Goal: Information Seeking & Learning: Learn about a topic

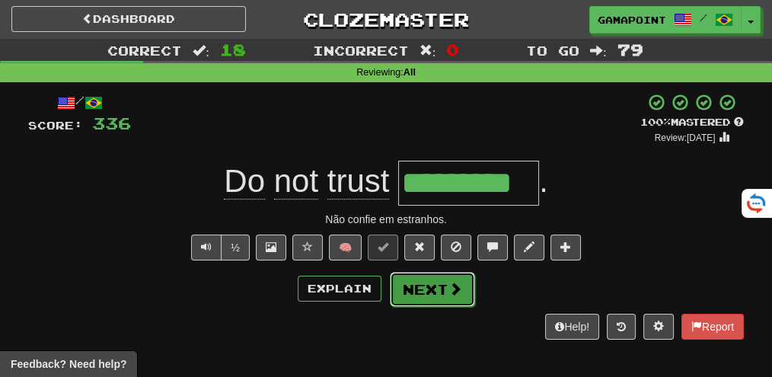
click at [449, 304] on button "Next" at bounding box center [432, 289] width 85 height 35
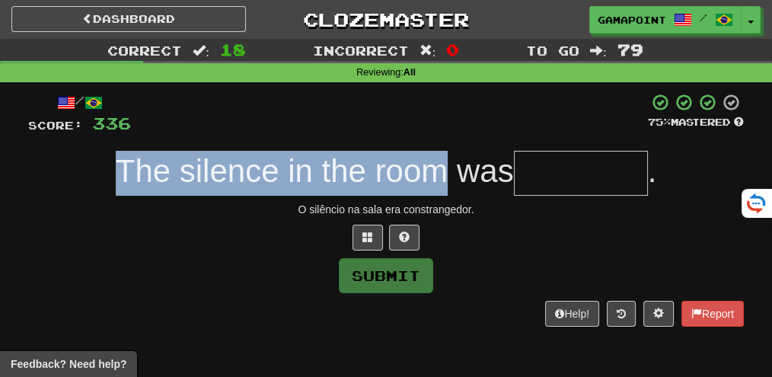
drag, startPoint x: 100, startPoint y: 169, endPoint x: 439, endPoint y: 151, distance: 339.2
click at [439, 151] on div "The silence in the room was ." at bounding box center [385, 173] width 715 height 45
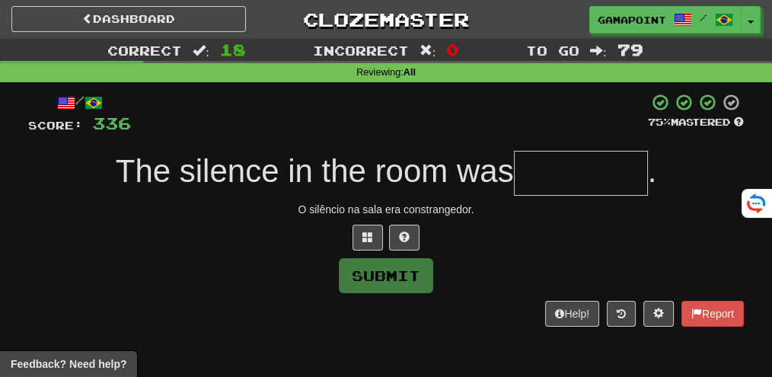
click at [453, 136] on div "/ Score: 336 75 % Mastered The silence in the room was . O silêncio na sala era…" at bounding box center [385, 209] width 715 height 233
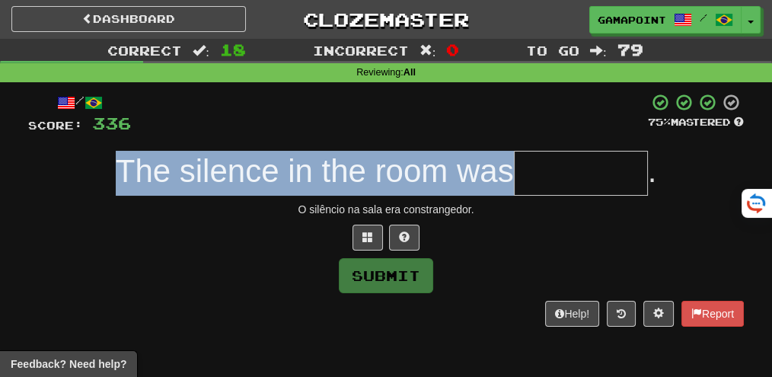
drag, startPoint x: 104, startPoint y: 189, endPoint x: 504, endPoint y: 146, distance: 401.9
click at [504, 146] on div "/ Score: 336 75 % Mastered The silence in the room was . O silêncio na sala era…" at bounding box center [385, 209] width 715 height 233
click at [158, 148] on div "/ Score: 336 75 % Mastered The silence in the room was . O silêncio na sala era…" at bounding box center [385, 209] width 715 height 233
drag, startPoint x: 100, startPoint y: 180, endPoint x: 500, endPoint y: 161, distance: 400.0
click at [499, 161] on div "The silence in the room was ." at bounding box center [385, 173] width 715 height 45
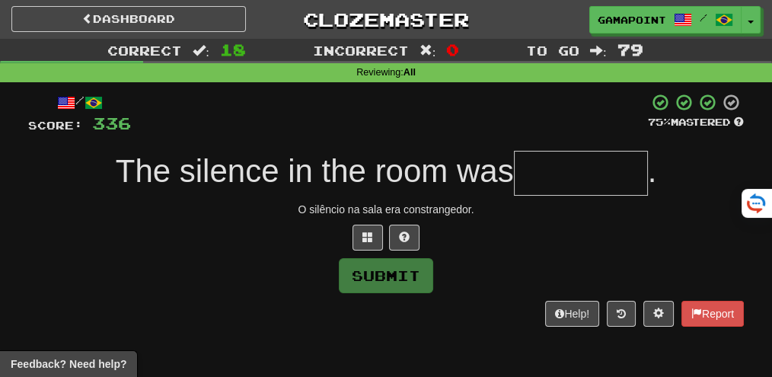
click at [505, 161] on span "The silence in the room was" at bounding box center [315, 171] width 398 height 36
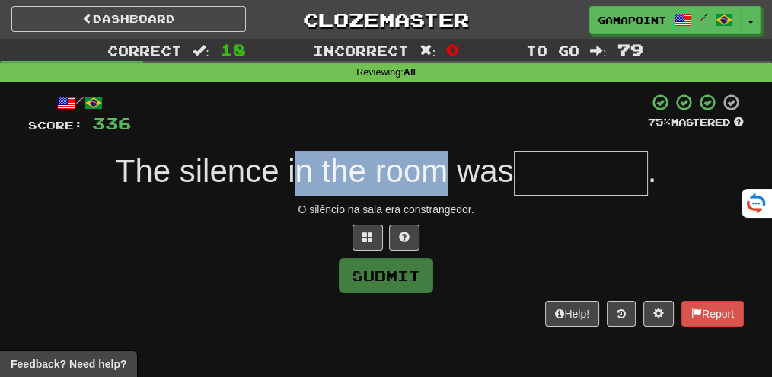
drag, startPoint x: 287, startPoint y: 165, endPoint x: 417, endPoint y: 167, distance: 130.2
click at [441, 162] on span "The silence in the room was" at bounding box center [315, 171] width 398 height 36
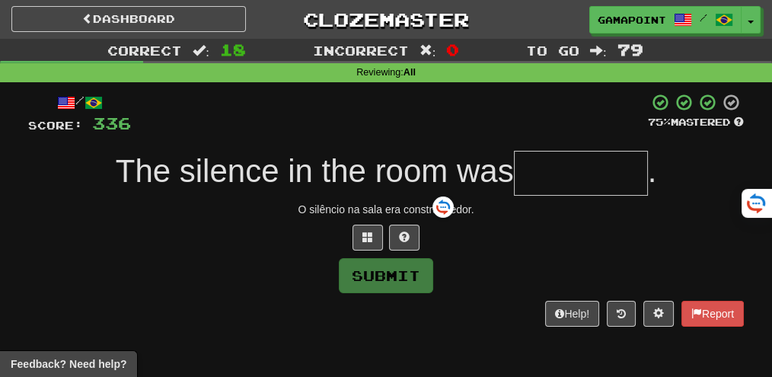
drag, startPoint x: 213, startPoint y: 167, endPoint x: 151, endPoint y: 169, distance: 62.4
click at [212, 168] on span "The silence in the room was" at bounding box center [315, 171] width 398 height 36
drag, startPoint x: 97, startPoint y: 170, endPoint x: 515, endPoint y: 167, distance: 417.9
click at [515, 167] on div "The silence in the room was ." at bounding box center [385, 173] width 715 height 45
click at [477, 155] on div "The silence in the room was ." at bounding box center [385, 173] width 715 height 45
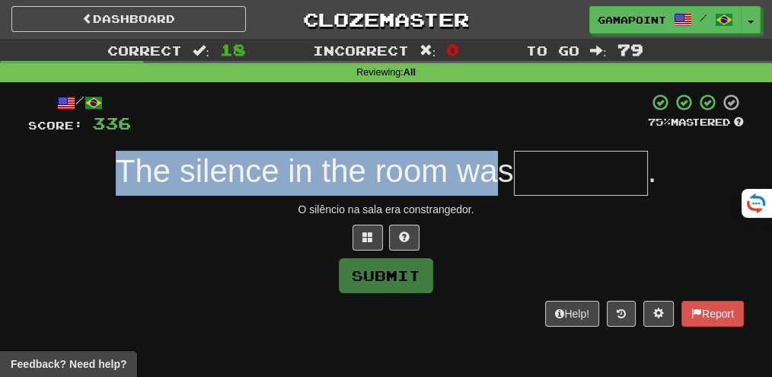
drag, startPoint x: 104, startPoint y: 153, endPoint x: 491, endPoint y: 147, distance: 386.7
click at [491, 147] on div "/ Score: 336 75 % Mastered The silence in the room was . O silêncio na sala era…" at bounding box center [385, 209] width 715 height 233
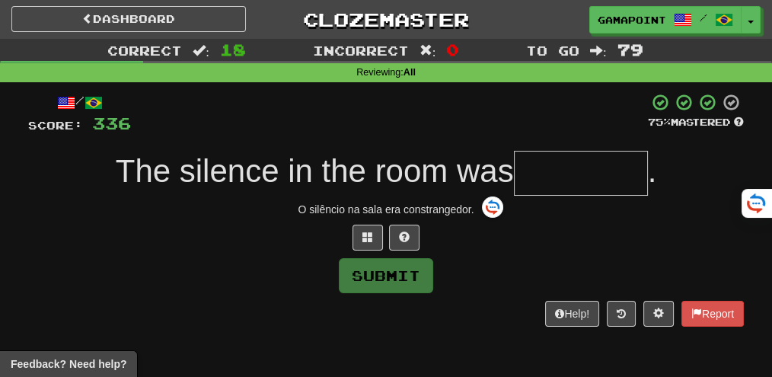
click at [483, 118] on div at bounding box center [389, 114] width 517 height 42
click at [470, 202] on div "O silêncio na sala era constrangedor." at bounding box center [385, 209] width 715 height 15
click at [604, 163] on input "text" at bounding box center [581, 173] width 134 height 45
click at [438, 209] on div "O silêncio na sala era constrangedor." at bounding box center [385, 209] width 715 height 15
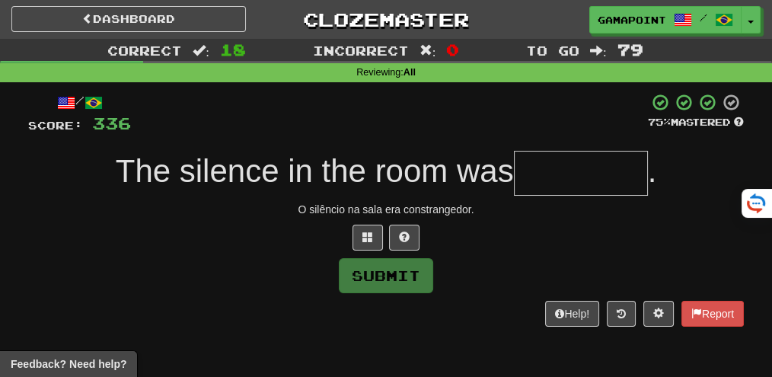
click at [517, 236] on div at bounding box center [385, 238] width 715 height 26
click at [585, 191] on input "text" at bounding box center [581, 173] width 134 height 45
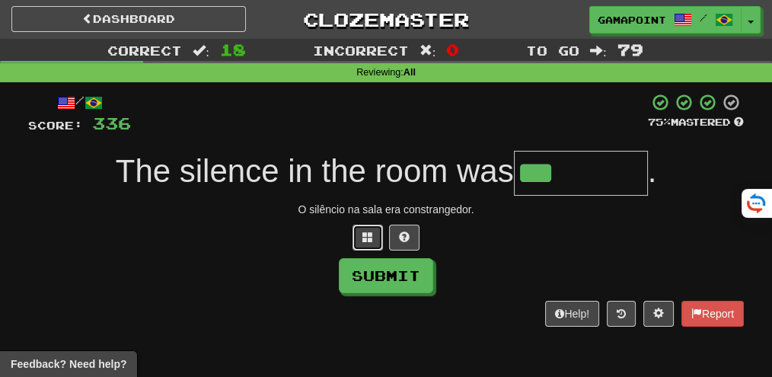
click at [362, 248] on button at bounding box center [367, 238] width 30 height 26
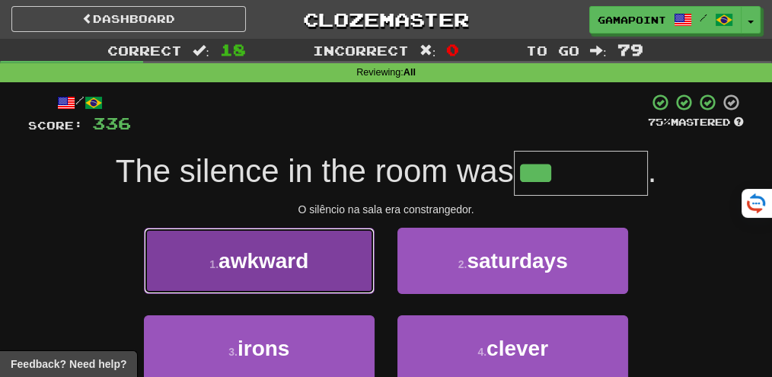
click at [304, 257] on span "awkward" at bounding box center [263, 261] width 90 height 24
type input "*******"
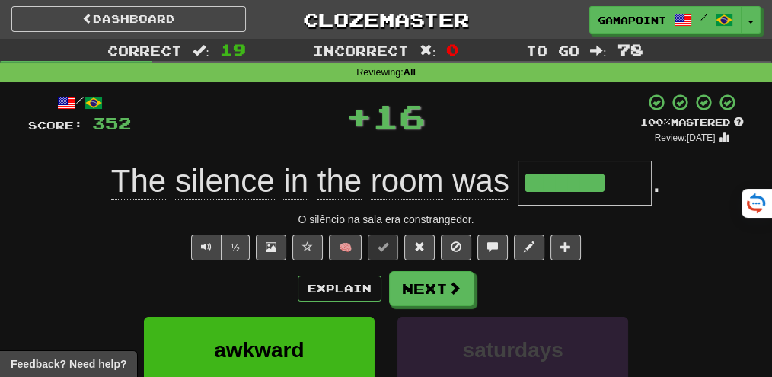
click at [502, 132] on div "+ 16" at bounding box center [385, 116] width 509 height 46
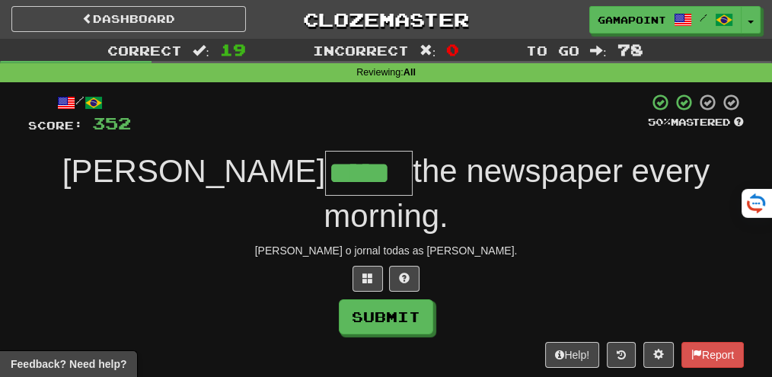
type input "*****"
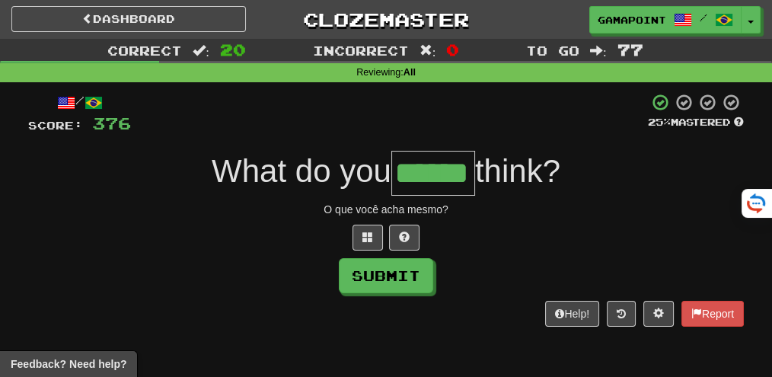
type input "******"
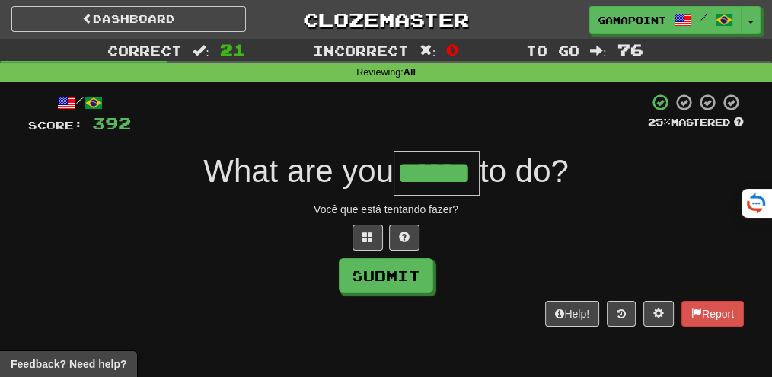
type input "******"
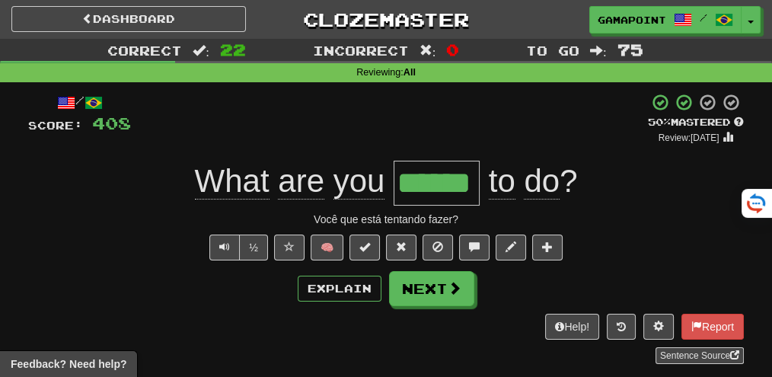
click at [486, 127] on div "+ 16" at bounding box center [389, 119] width 517 height 52
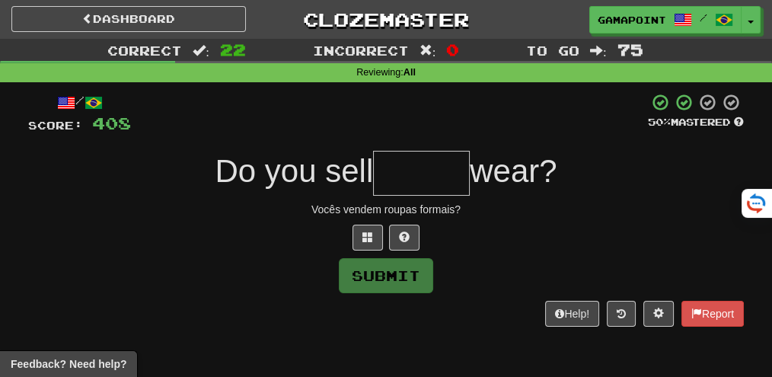
type input "*"
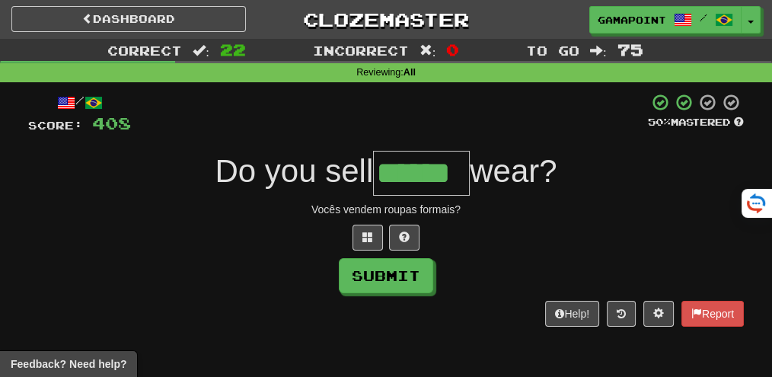
type input "******"
